Goal: Transaction & Acquisition: Book appointment/travel/reservation

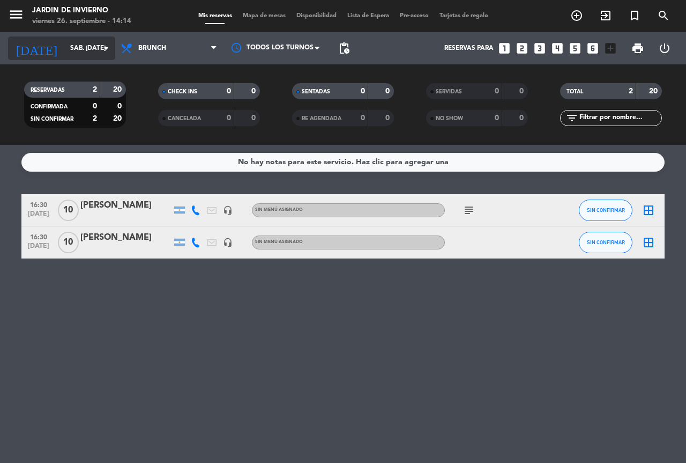
click at [102, 54] on icon "arrow_drop_down" at bounding box center [106, 48] width 13 height 13
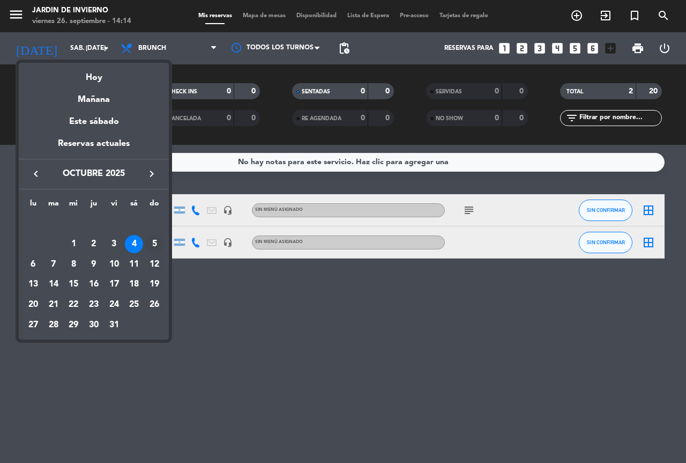
click at [153, 242] on div "5" at bounding box center [154, 244] width 18 height 18
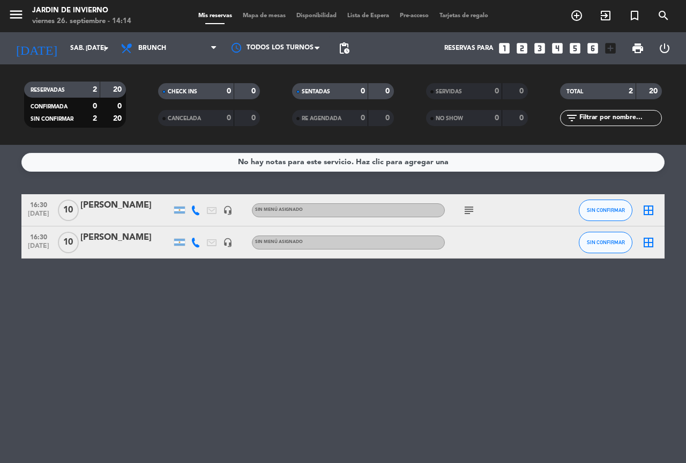
type input "dom. [DATE]"
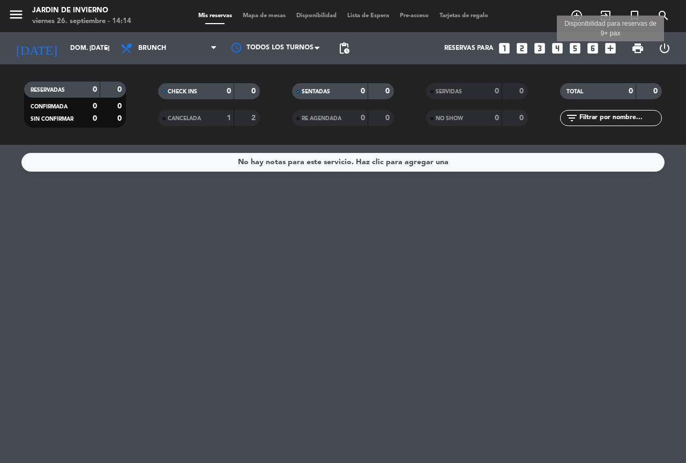
click at [609, 50] on icon "add_box" at bounding box center [611, 48] width 14 height 14
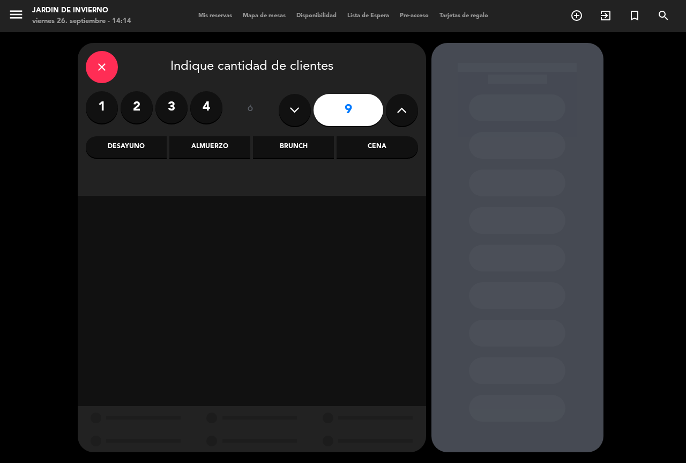
click at [342, 113] on input "9" at bounding box center [349, 110] width 70 height 32
click at [296, 146] on div "Brunch" at bounding box center [293, 146] width 81 height 21
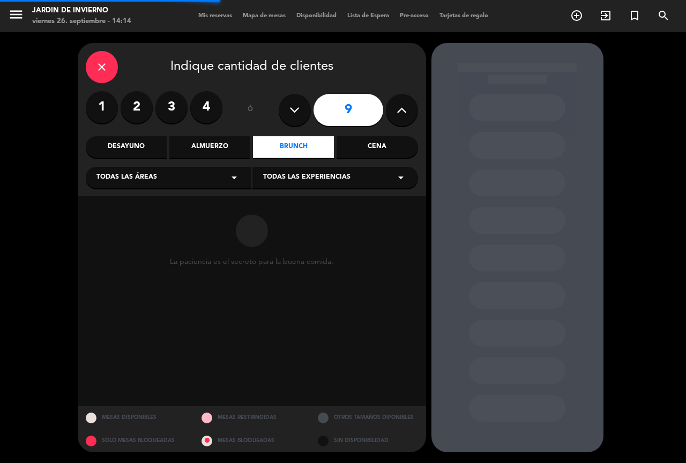
click at [190, 183] on div "Todas las áreas arrow_drop_down" at bounding box center [169, 177] width 166 height 21
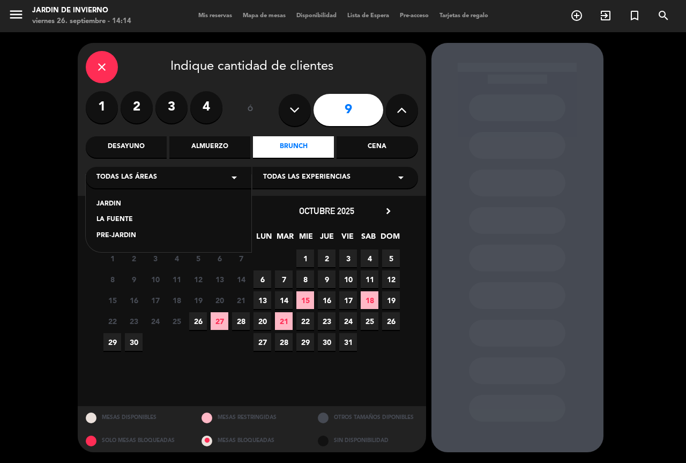
click at [110, 202] on div "JARDIN" at bounding box center [168, 204] width 144 height 11
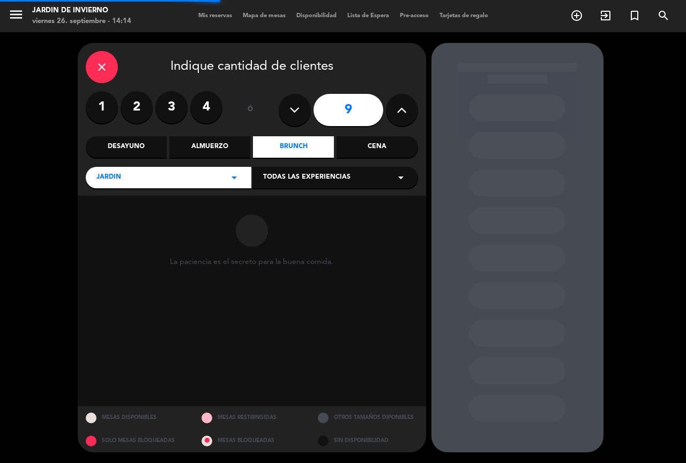
click at [298, 185] on div "Todas las experiencias arrow_drop_down" at bounding box center [335, 177] width 166 height 21
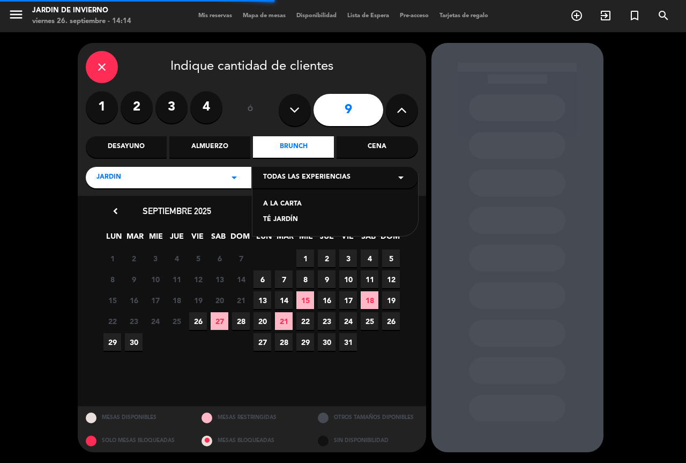
click at [285, 217] on div "TÉ JARDÍN" at bounding box center [335, 219] width 144 height 11
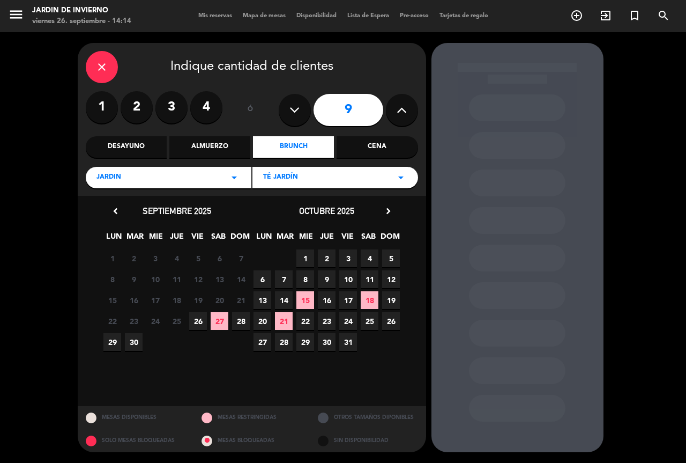
click at [387, 257] on span "5" at bounding box center [391, 258] width 18 height 18
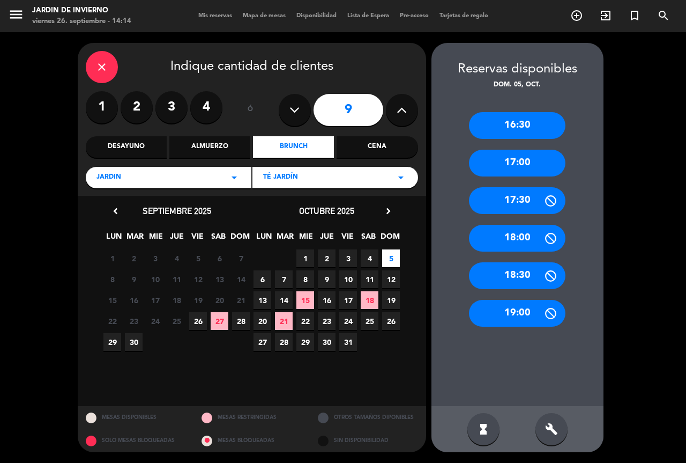
click at [517, 128] on div "16:30" at bounding box center [517, 125] width 96 height 27
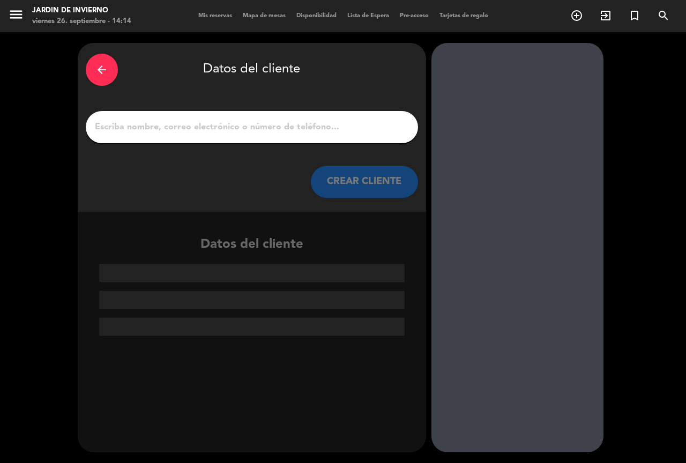
click at [214, 118] on div at bounding box center [252, 127] width 332 height 32
click at [214, 121] on input "1" at bounding box center [252, 127] width 316 height 15
paste input "[EMAIL_ADDRESS][DOMAIN_NAME]"
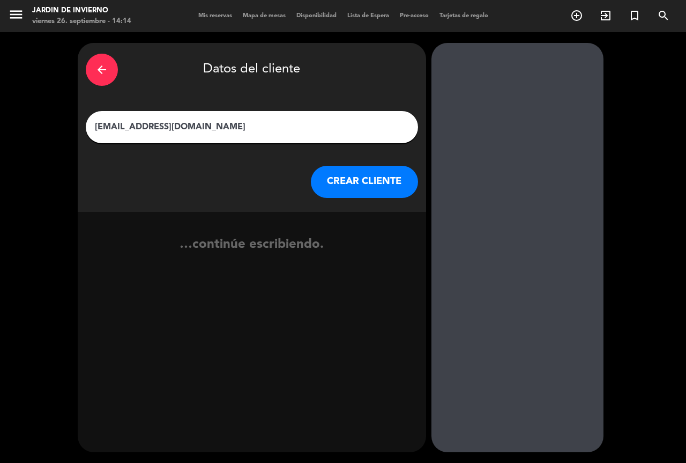
type input "[EMAIL_ADDRESS][DOMAIN_NAME]"
click at [362, 175] on button "CREAR CLIENTE" at bounding box center [364, 182] width 107 height 32
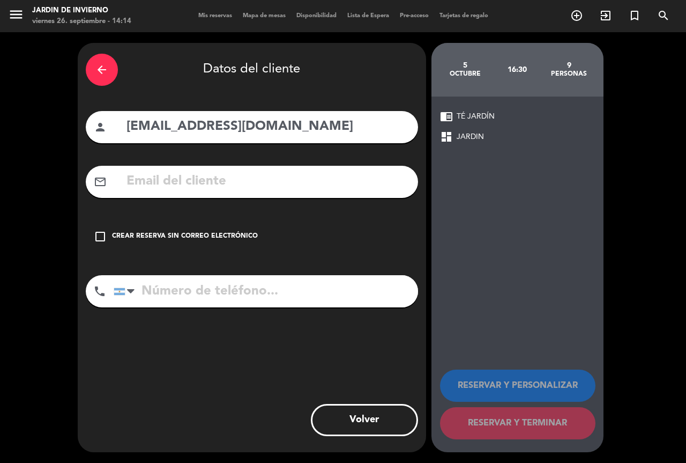
drag, startPoint x: 284, startPoint y: 129, endPoint x: 0, endPoint y: 115, distance: 284.4
click at [0, 115] on div "arrow_back Datos del cliente person [EMAIL_ADDRESS][DOMAIN_NAME] mail_outline c…" at bounding box center [343, 247] width 686 height 430
click at [195, 188] on input "text" at bounding box center [267, 181] width 285 height 22
paste input "[EMAIL_ADDRESS][DOMAIN_NAME]"
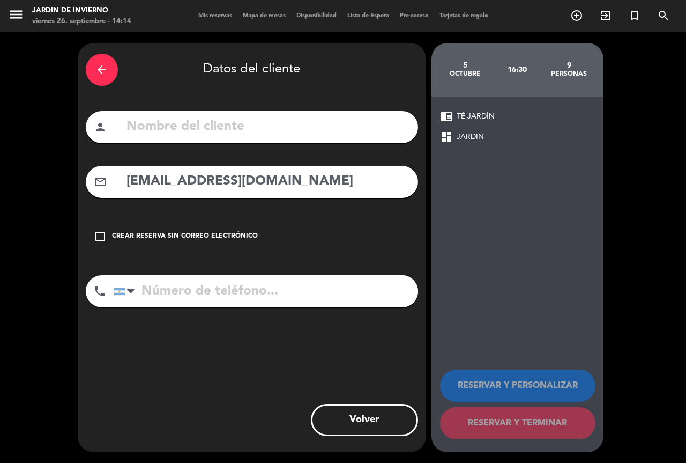
type input "[EMAIL_ADDRESS][DOMAIN_NAME]"
click at [214, 135] on input "text" at bounding box center [267, 127] width 285 height 22
paste input "[PERSON_NAME]"
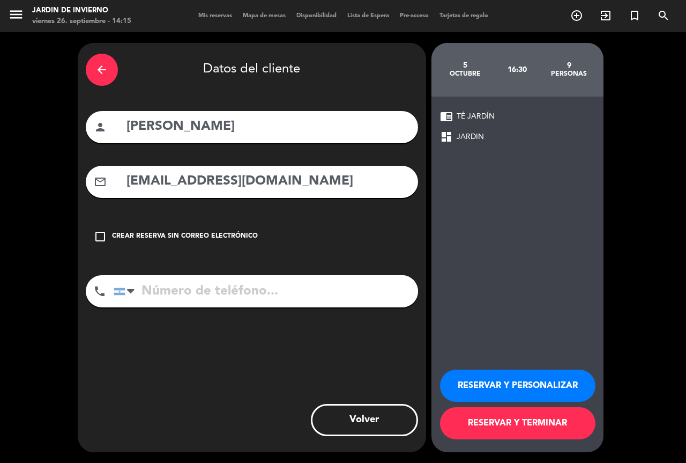
type input "[PERSON_NAME]"
click at [482, 417] on button "RESERVAR Y TERMINAR" at bounding box center [517, 423] width 155 height 32
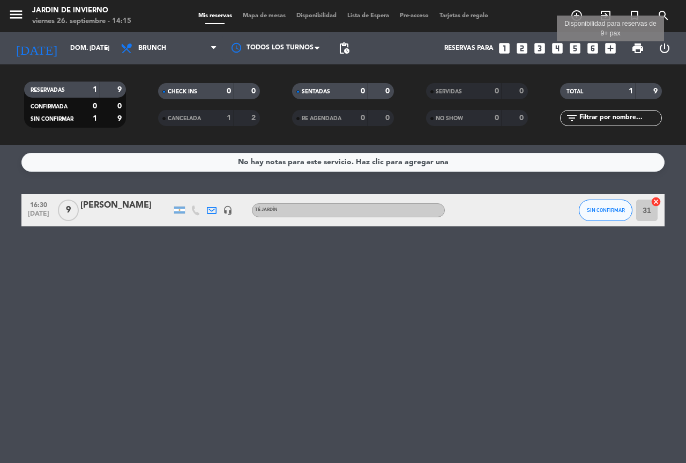
click at [614, 48] on icon "add_box" at bounding box center [611, 48] width 14 height 14
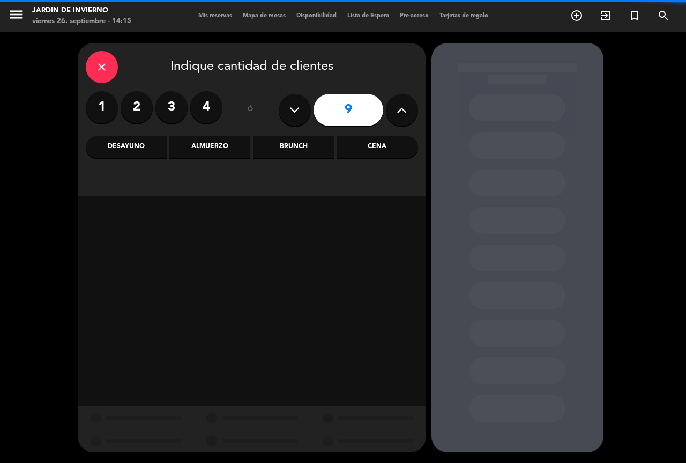
click at [357, 105] on input "9" at bounding box center [349, 110] width 70 height 32
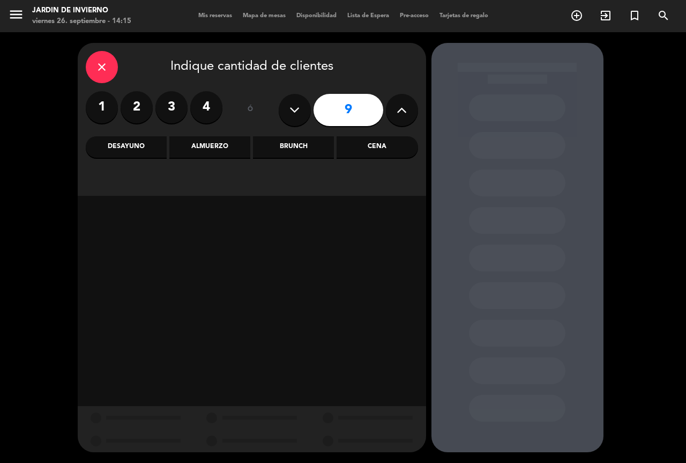
click at [279, 148] on div "Brunch" at bounding box center [293, 146] width 81 height 21
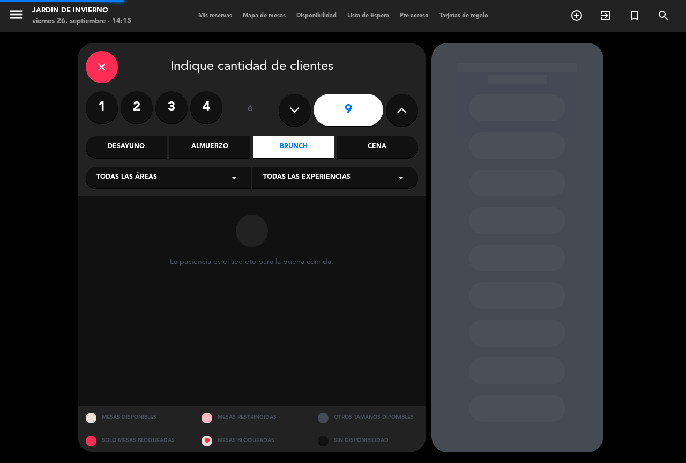
click at [154, 185] on div "Todas las áreas arrow_drop_down" at bounding box center [169, 177] width 166 height 21
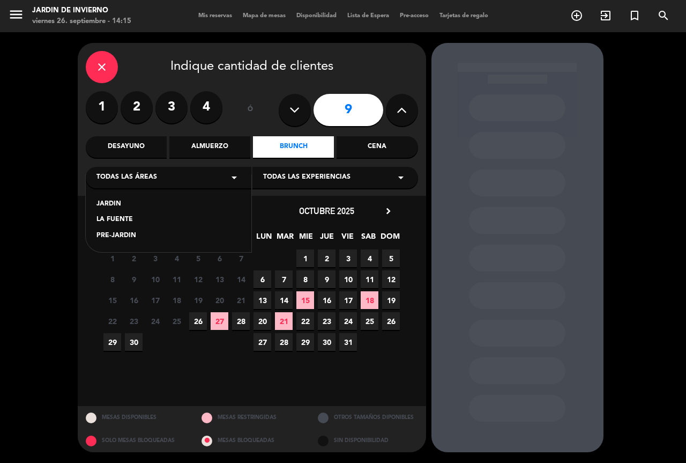
click at [111, 205] on div "JARDIN" at bounding box center [168, 204] width 144 height 11
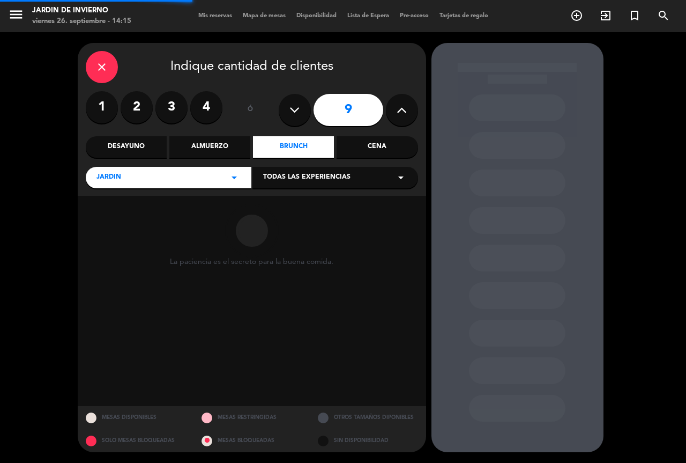
click at [352, 184] on div "Todas las experiencias arrow_drop_down" at bounding box center [335, 177] width 166 height 21
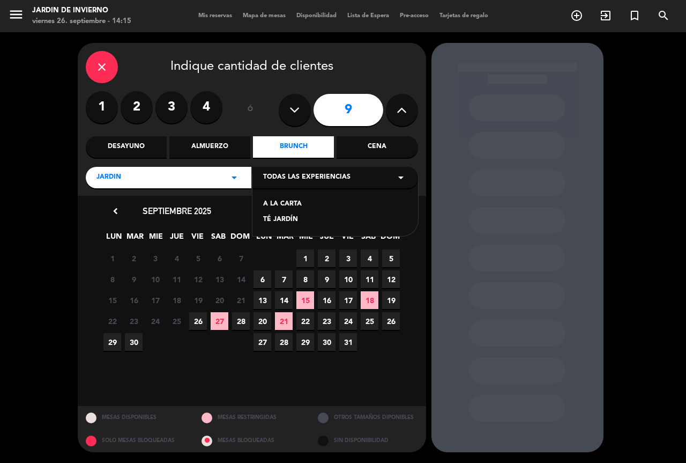
click at [289, 218] on div "TÉ JARDÍN" at bounding box center [335, 219] width 144 height 11
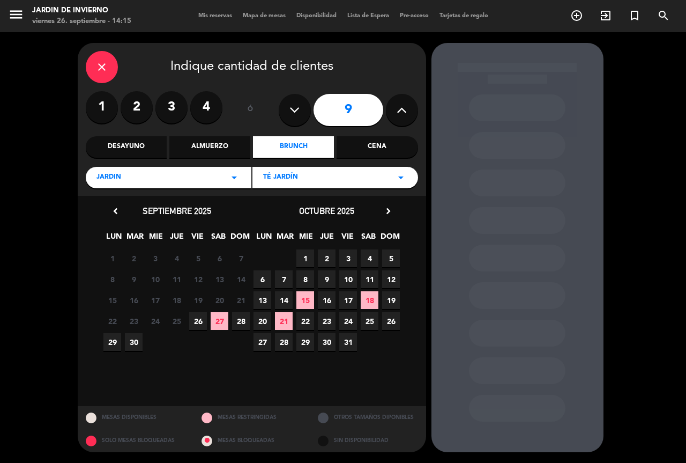
click at [392, 255] on span "5" at bounding box center [391, 258] width 18 height 18
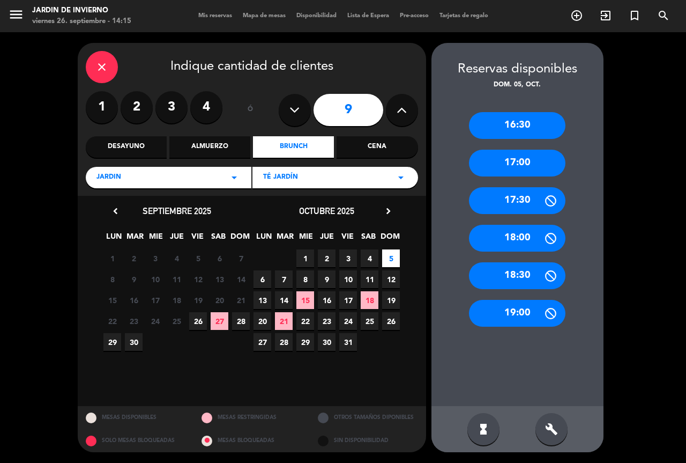
click at [537, 127] on div "16:30" at bounding box center [517, 125] width 96 height 27
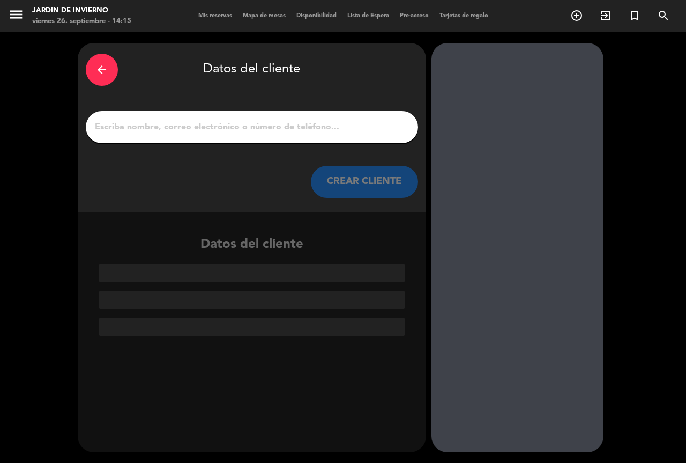
click at [195, 132] on input "1" at bounding box center [252, 127] width 316 height 15
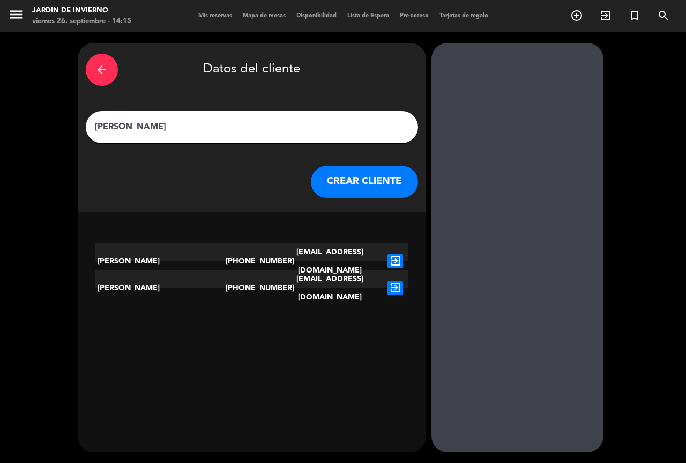
type input "[PERSON_NAME]"
click at [402, 281] on icon "exit_to_app" at bounding box center [396, 288] width 16 height 14
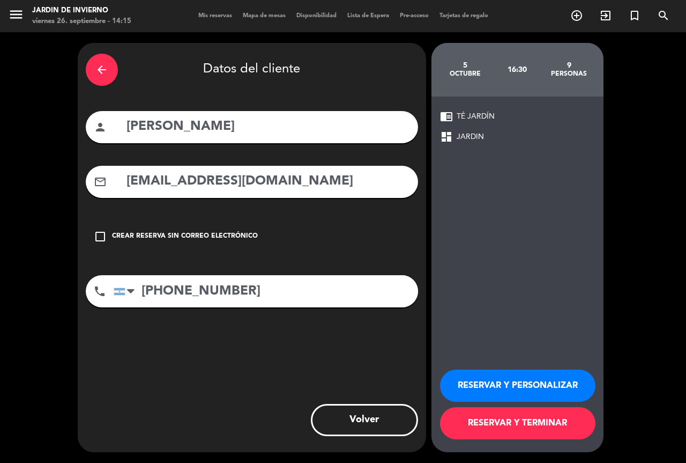
click at [460, 419] on button "RESERVAR Y TERMINAR" at bounding box center [517, 423] width 155 height 32
